Goal: Task Accomplishment & Management: Use online tool/utility

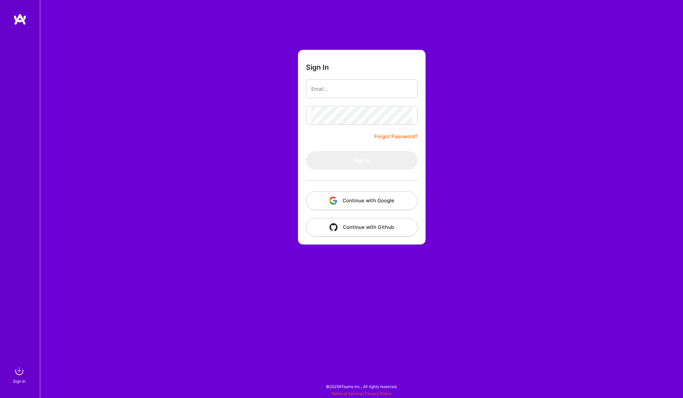
click at [498, 127] on div "Sign In Forgot Password? Sign In Continue with Google Continue with Github" at bounding box center [361, 199] width 643 height 398
click at [321, 91] on input "email" at bounding box center [361, 88] width 101 height 17
type input "[EMAIL_ADDRESS][DOMAIN_NAME]"
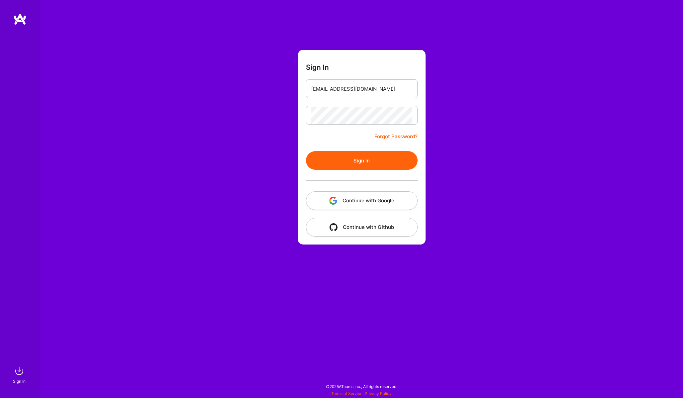
click at [353, 160] on button "Sign In" at bounding box center [362, 160] width 112 height 19
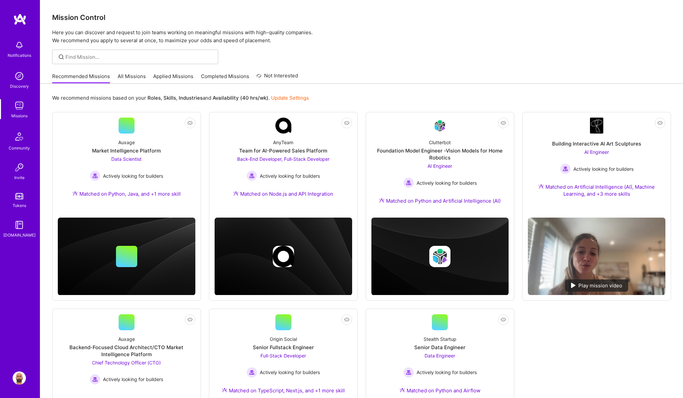
click at [20, 50] on img at bounding box center [19, 45] width 13 height 13
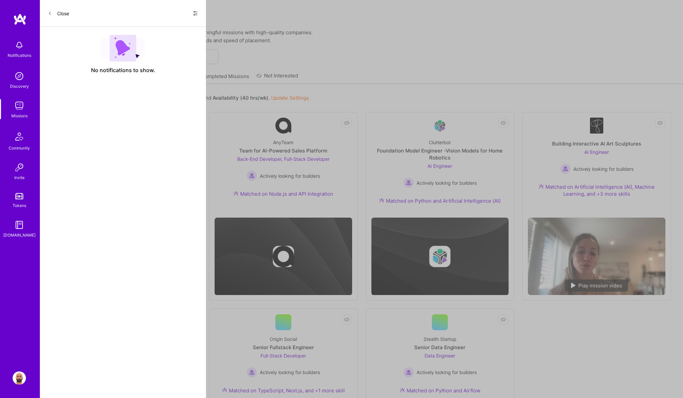
click at [62, 12] on button "Close" at bounding box center [58, 13] width 21 height 11
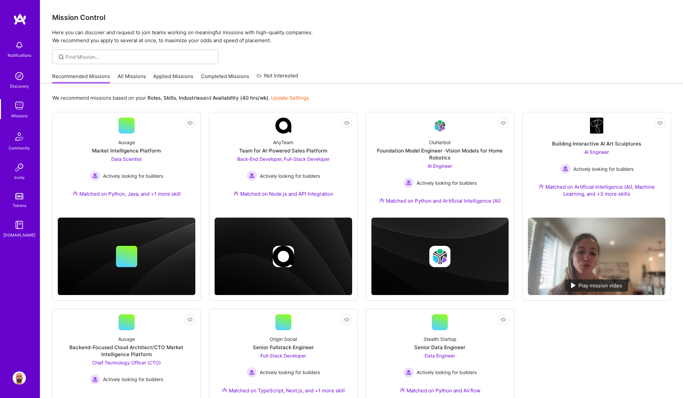
click at [20, 51] on img at bounding box center [19, 45] width 13 height 13
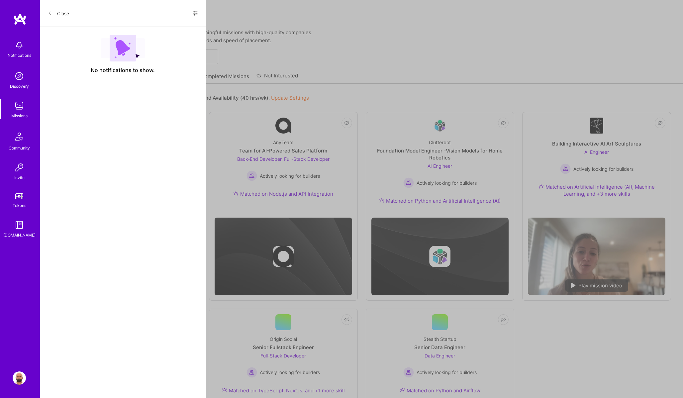
click at [196, 11] on icon at bounding box center [195, 13] width 5 height 5
click at [170, 24] on span "Show all notifications" at bounding box center [148, 27] width 46 height 7
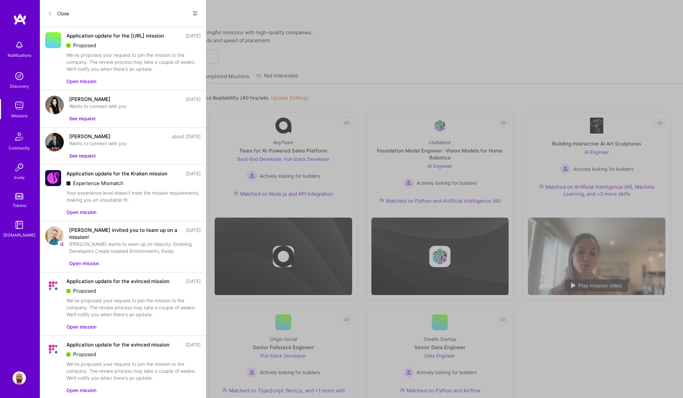
click at [84, 85] on button "Open mission" at bounding box center [81, 81] width 30 height 7
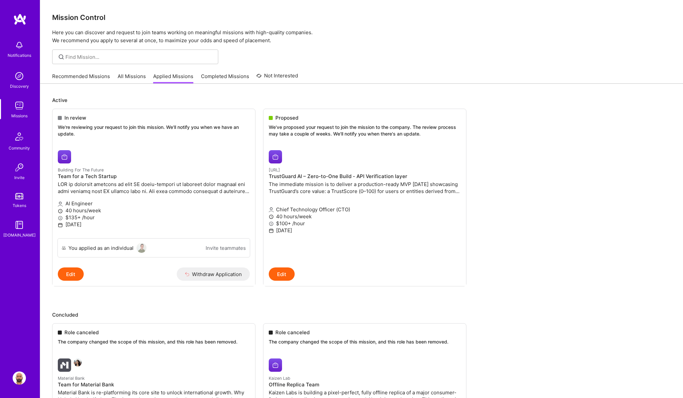
click at [126, 80] on link "All Missions" at bounding box center [132, 78] width 28 height 11
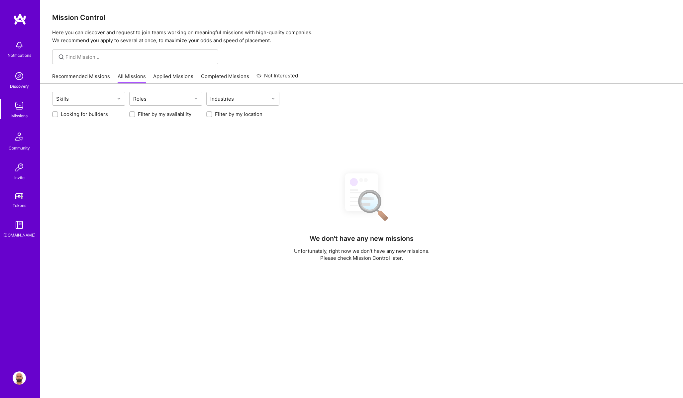
click at [85, 77] on link "Recommended Missions" at bounding box center [81, 78] width 58 height 11
